Goal: Find specific page/section: Find specific page/section

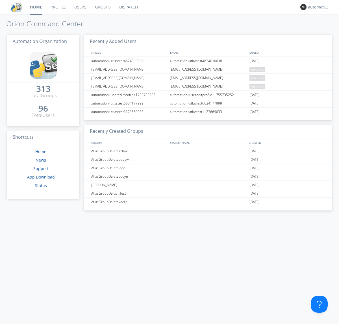
click at [128, 7] on link "Dispatch" at bounding box center [128, 7] width 27 height 14
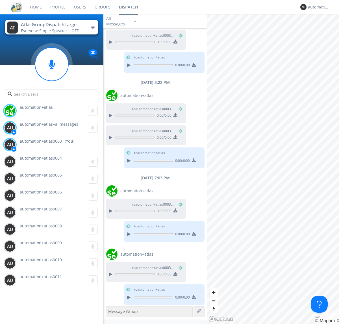
scroll to position [145, 0]
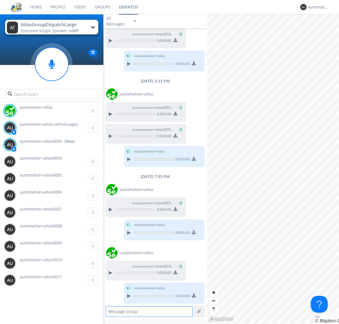
click at [93, 27] on div "button" at bounding box center [93, 28] width 5 height 2
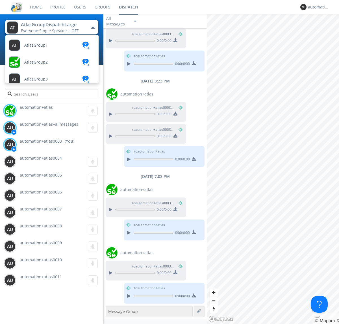
click at [43, 47] on span "AtlasGroupDispatch" at bounding box center [35, 45] width 23 height 4
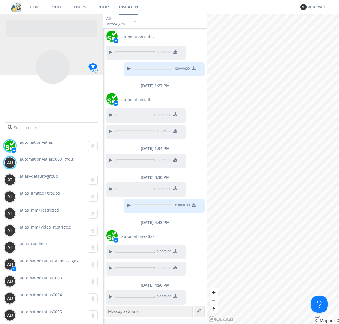
scroll to position [13, 0]
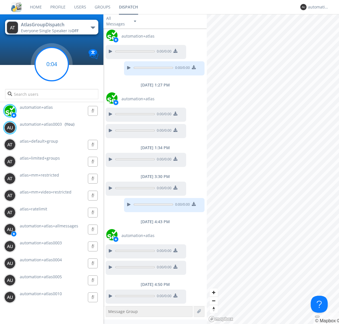
click at [52, 64] on g at bounding box center [51, 63] width 33 height 33
